Goal: Navigation & Orientation: Understand site structure

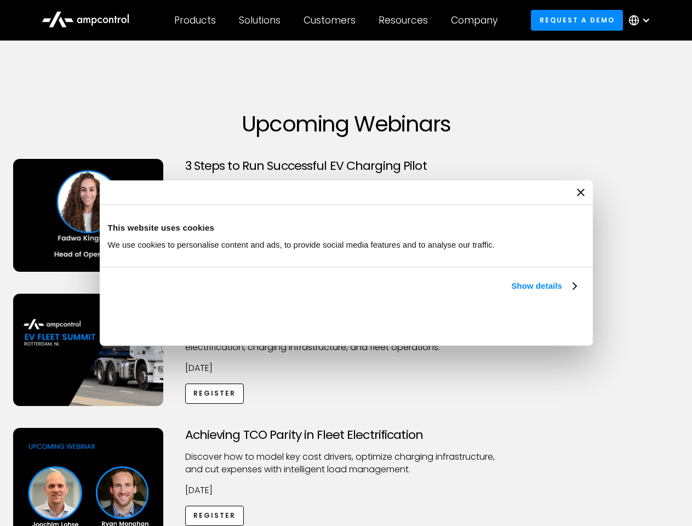
click at [512, 293] on link "Show details" at bounding box center [544, 286] width 65 height 13
click at [0, 0] on div "Necessary cookies help make a website usable by enabling basic functions like p…" at bounding box center [0, 0] width 0 height 0
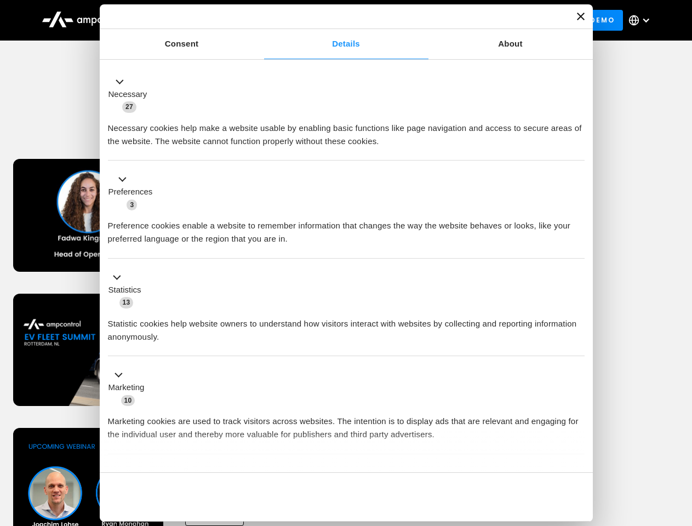
click at [680, 442] on div "Achieving TCO Parity in Fleet Electrification Discover how to model key cost dr…" at bounding box center [346, 514] width 689 height 172
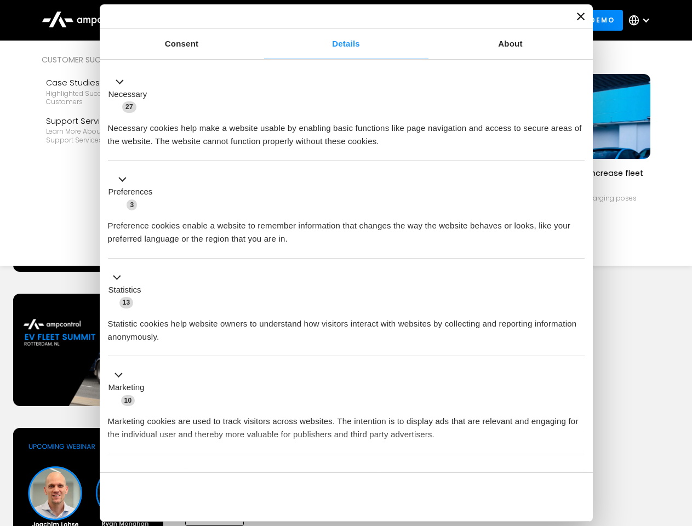
click at [337, 20] on div "Customers" at bounding box center [330, 20] width 52 height 12
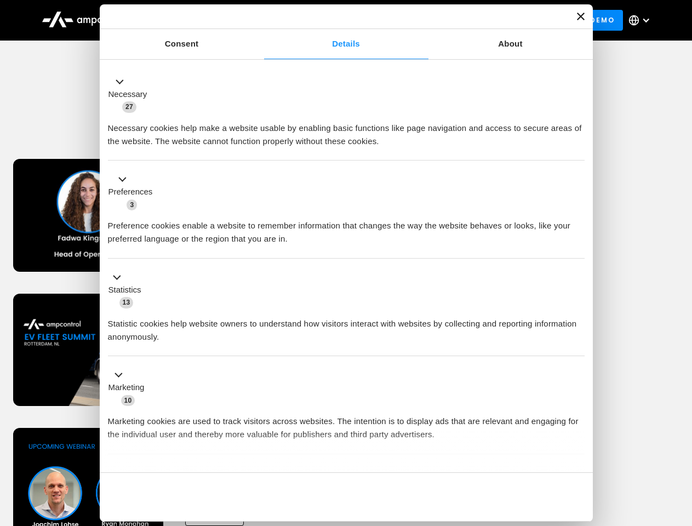
click at [195, 20] on div "Products" at bounding box center [195, 20] width 42 height 12
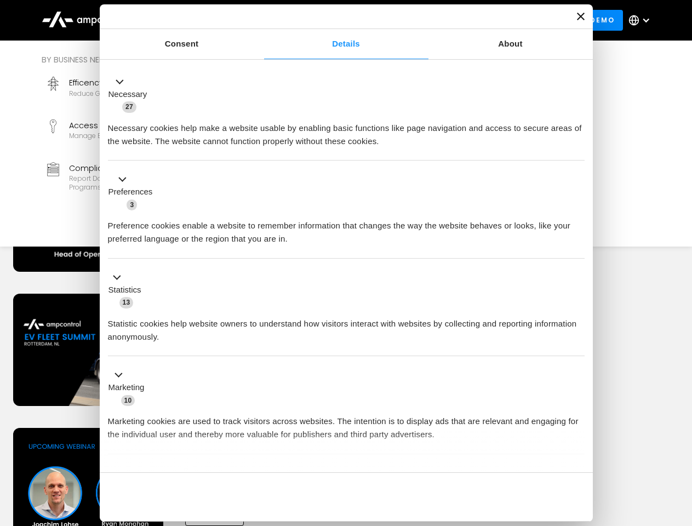
click at [260, 20] on div "Solutions" at bounding box center [260, 20] width 42 height 12
click at [332, 20] on div "Customers" at bounding box center [330, 20] width 52 height 12
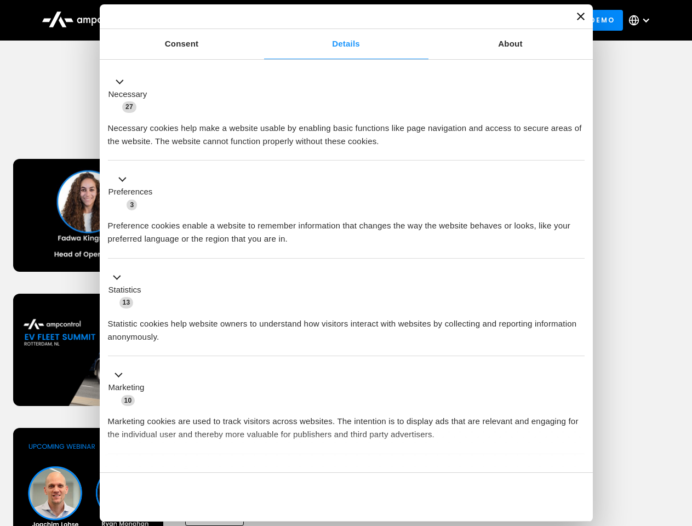
click at [406, 20] on div "Resources" at bounding box center [403, 20] width 49 height 12
click at [478, 20] on div "Company" at bounding box center [474, 20] width 47 height 12
click at [643, 20] on div at bounding box center [646, 20] width 9 height 9
